Goal: Find specific page/section: Find specific page/section

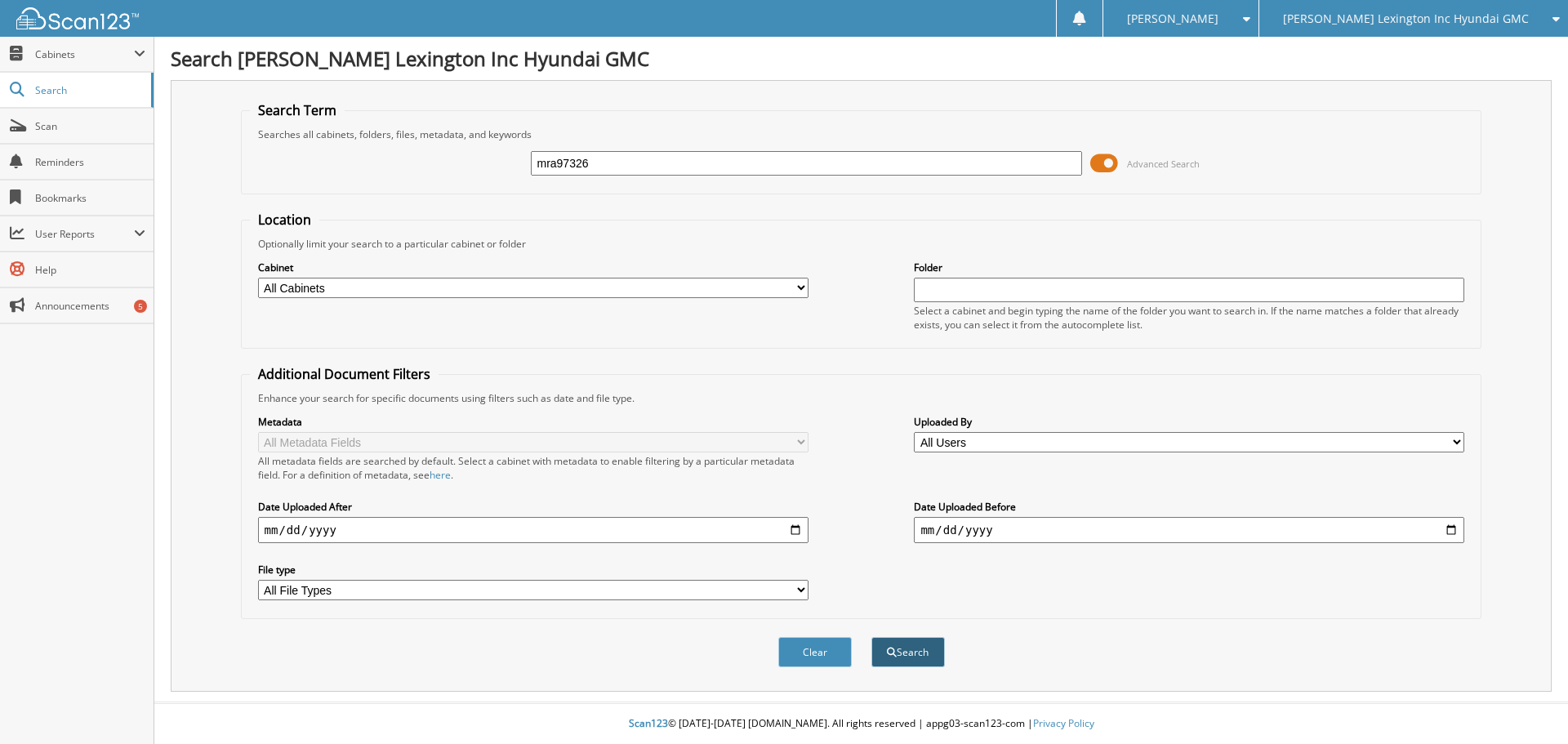
type input "mra97326"
click at [918, 654] on button "Search" at bounding box center [908, 652] width 74 height 30
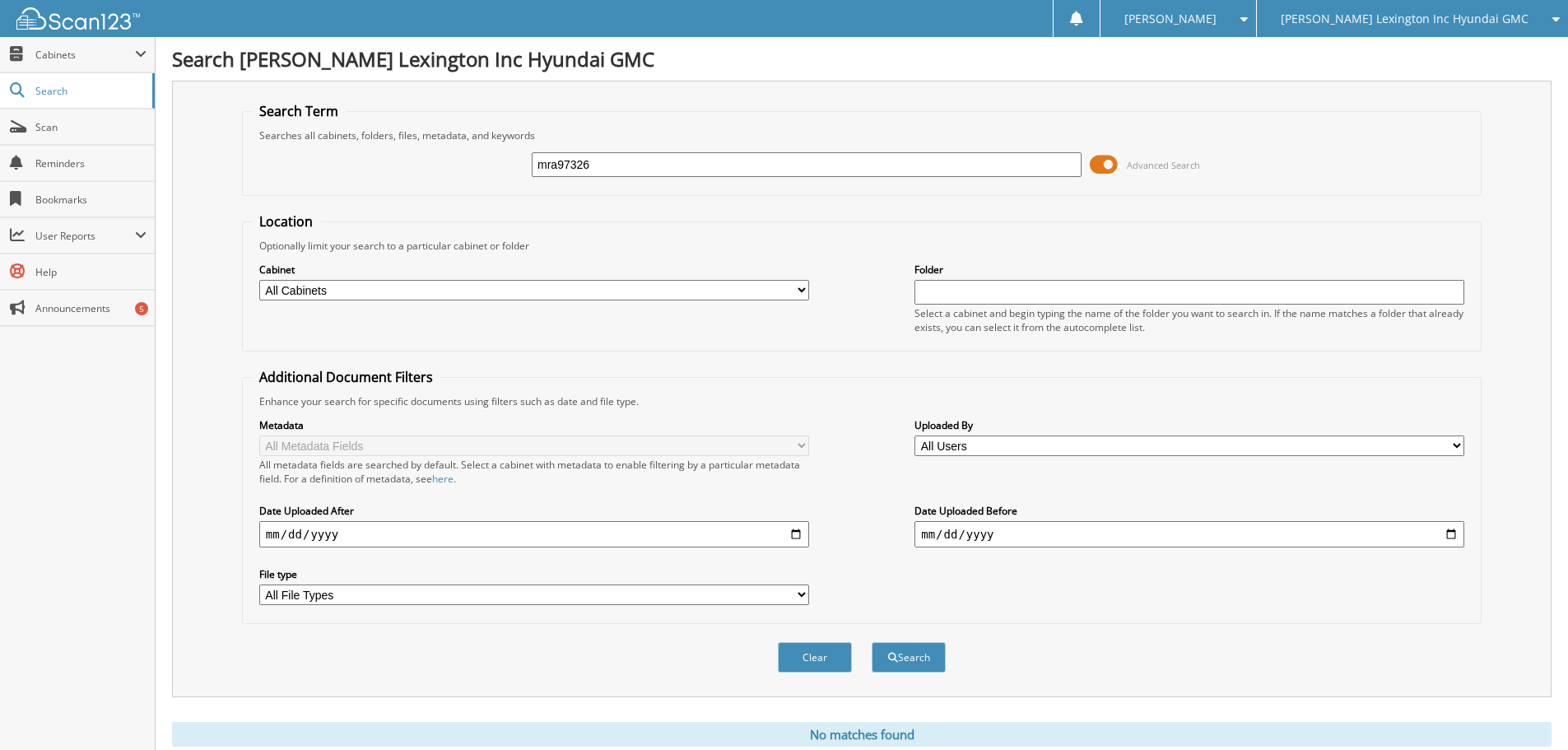
scroll to position [55, 0]
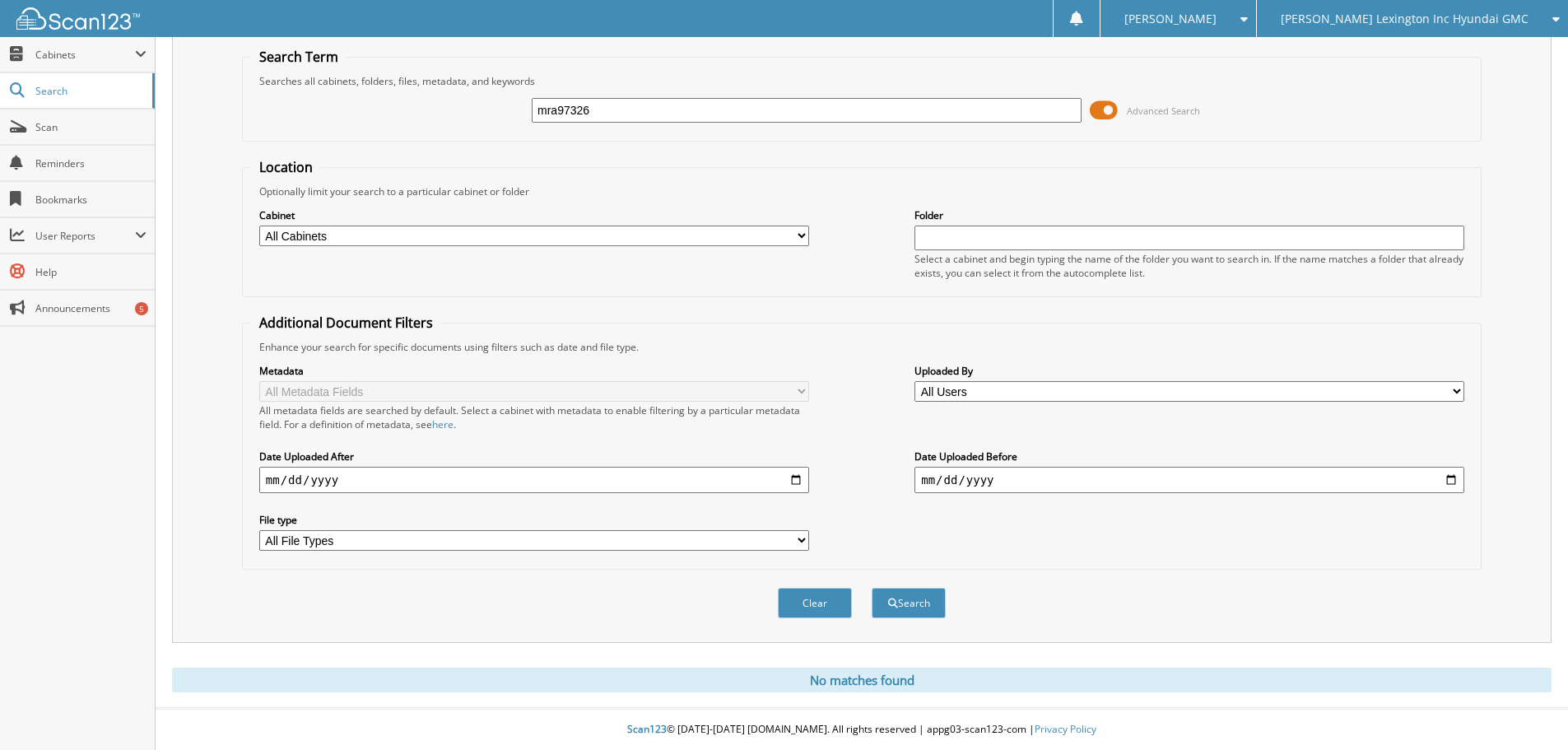
click at [1429, 16] on span "[PERSON_NAME] Lexington Inc Hyundai GMC" at bounding box center [1404, 18] width 247 height 9
click at [1435, 59] on link "[PERSON_NAME] Lexington Nissan Inc" at bounding box center [1412, 51] width 311 height 28
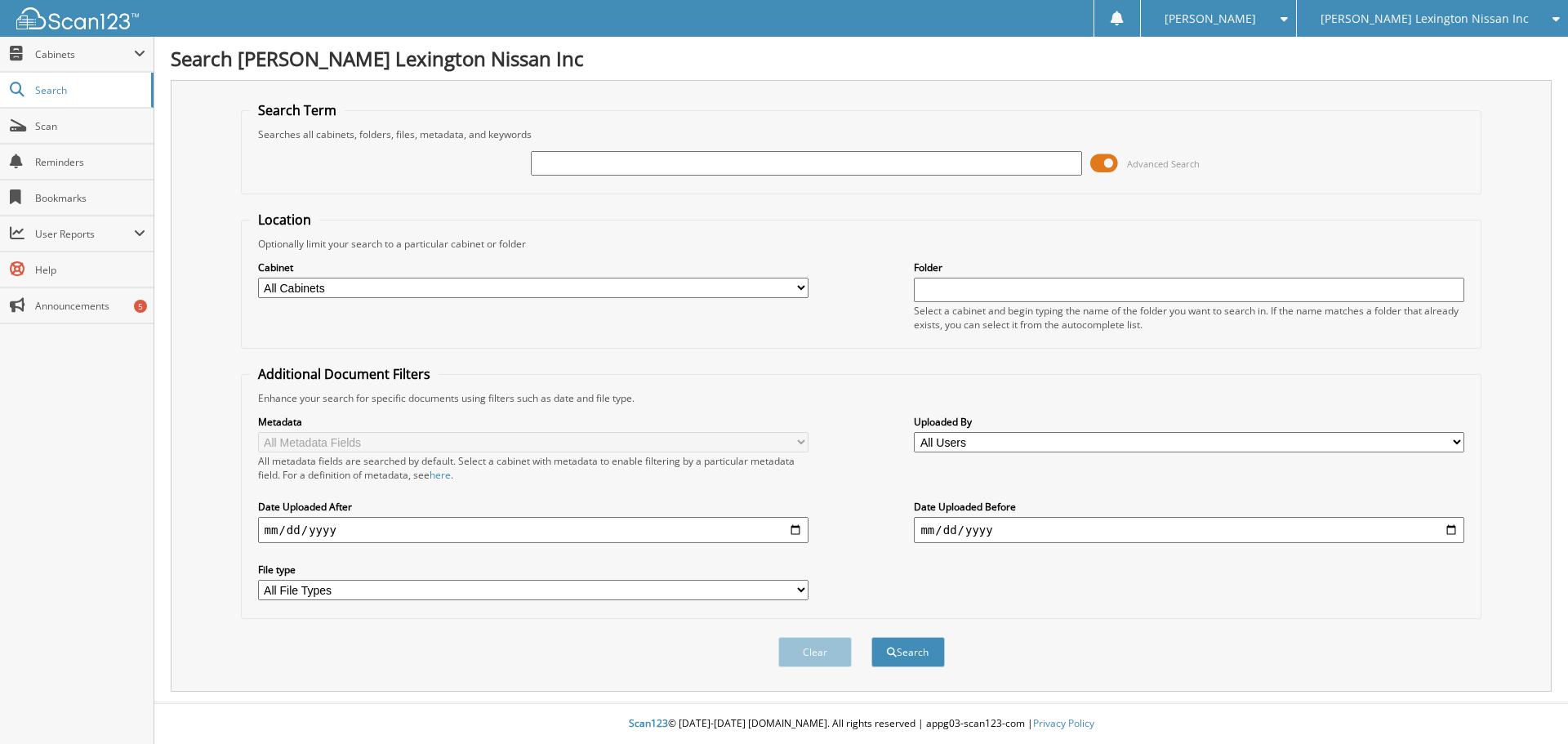
click at [591, 156] on input "text" at bounding box center [806, 163] width 551 height 25
type input "mra97326"
click at [925, 668] on div "Search" at bounding box center [908, 652] width 77 height 33
click at [917, 652] on button "Search" at bounding box center [908, 652] width 74 height 30
